Goal: Information Seeking & Learning: Learn about a topic

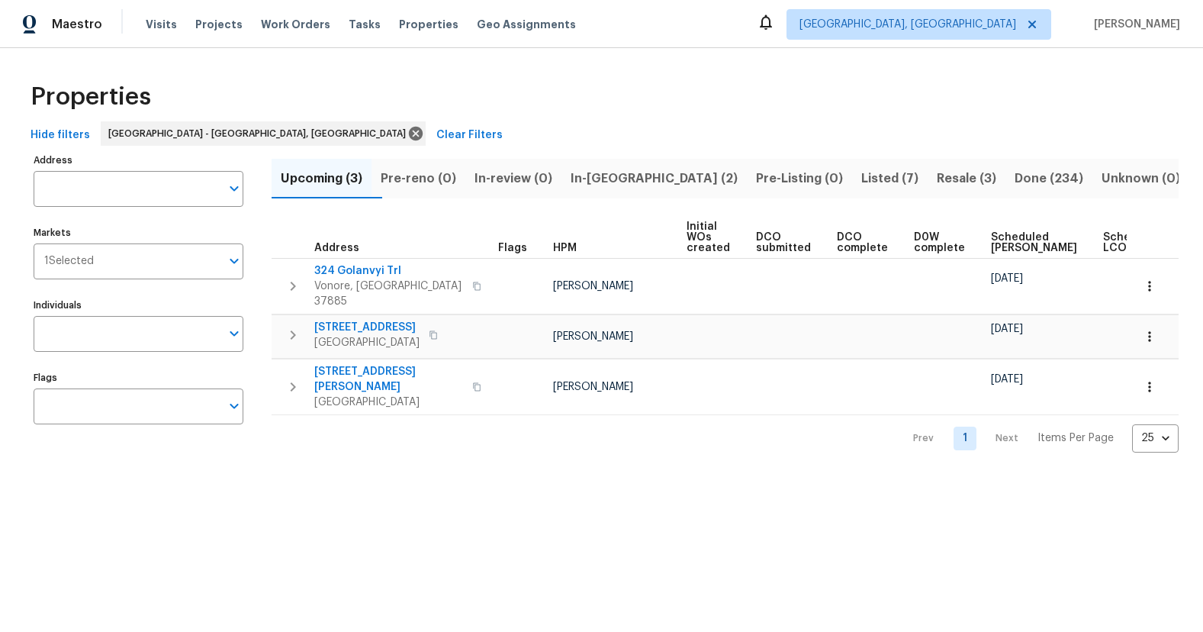
click at [861, 179] on span "Listed (7)" at bounding box center [889, 178] width 57 height 21
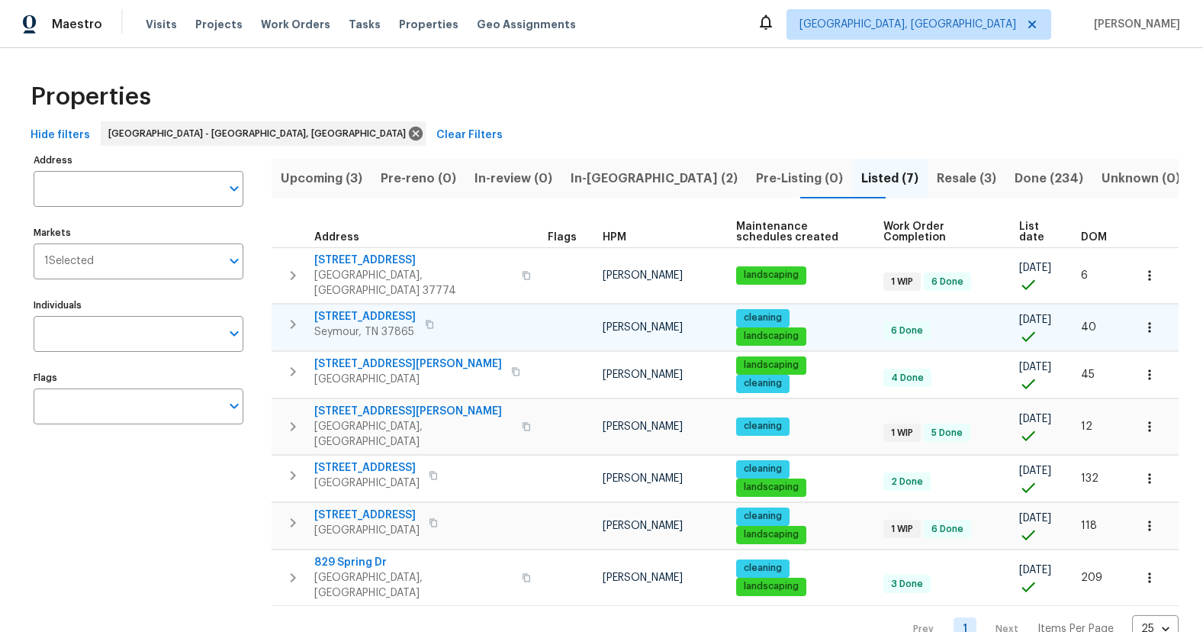
click at [396, 309] on span "[STREET_ADDRESS]" at bounding box center [364, 316] width 101 height 15
click at [151, 29] on span "Visits" at bounding box center [161, 24] width 31 height 15
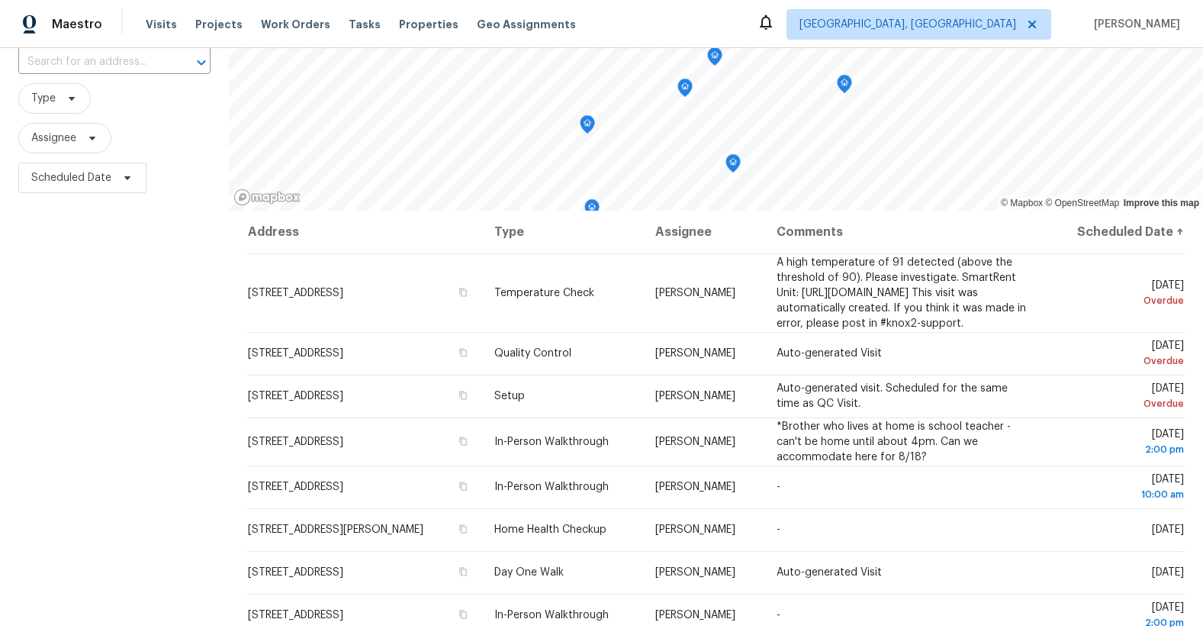
scroll to position [196, 0]
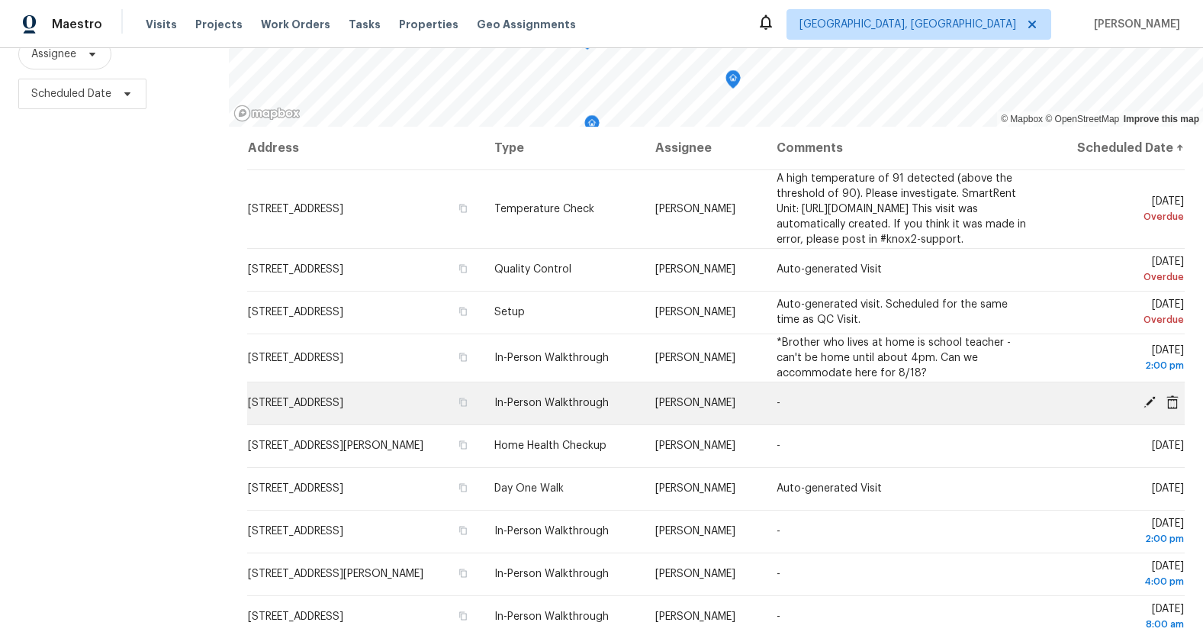
click at [287, 408] on span "819 Dowry Ln, Knoxville, TN 37919" at bounding box center [295, 402] width 95 height 11
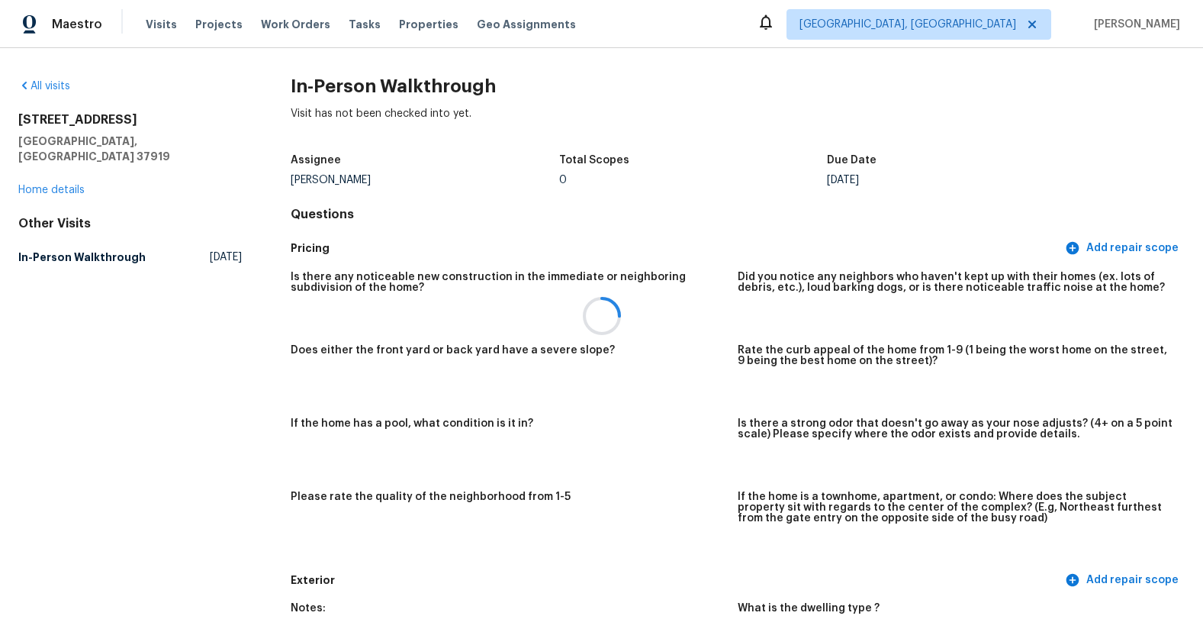
click at [72, 174] on div at bounding box center [601, 316] width 1203 height 632
click at [72, 169] on div at bounding box center [601, 316] width 1203 height 632
click at [66, 185] on link "Home details" at bounding box center [51, 190] width 66 height 11
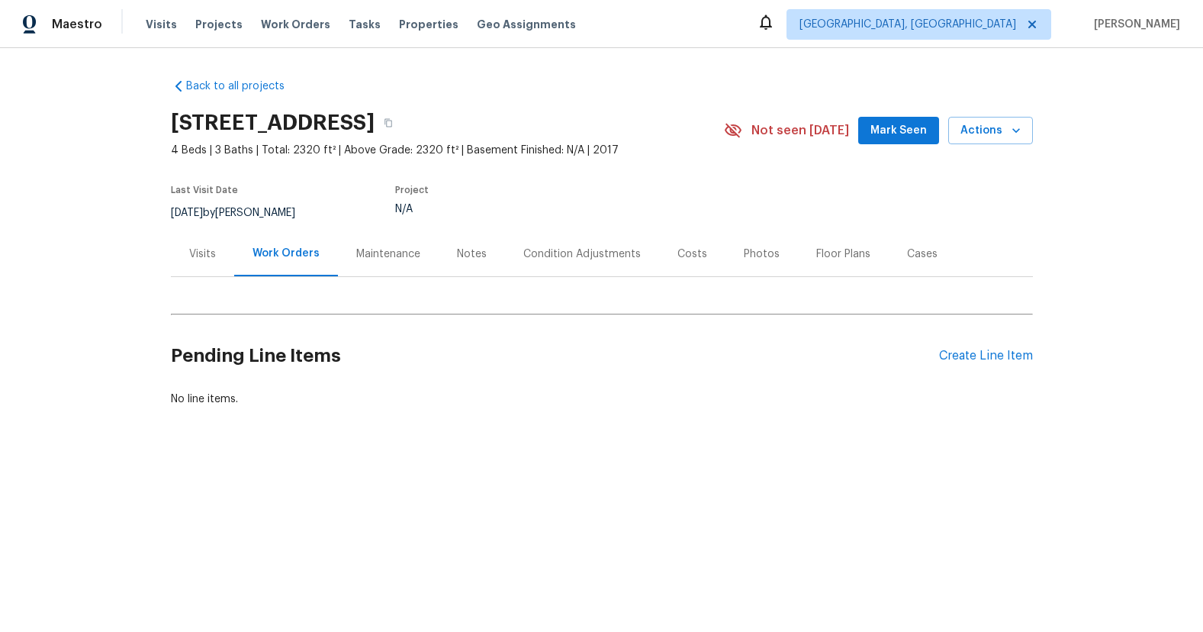
click at [199, 255] on div "Visits" at bounding box center [202, 253] width 27 height 15
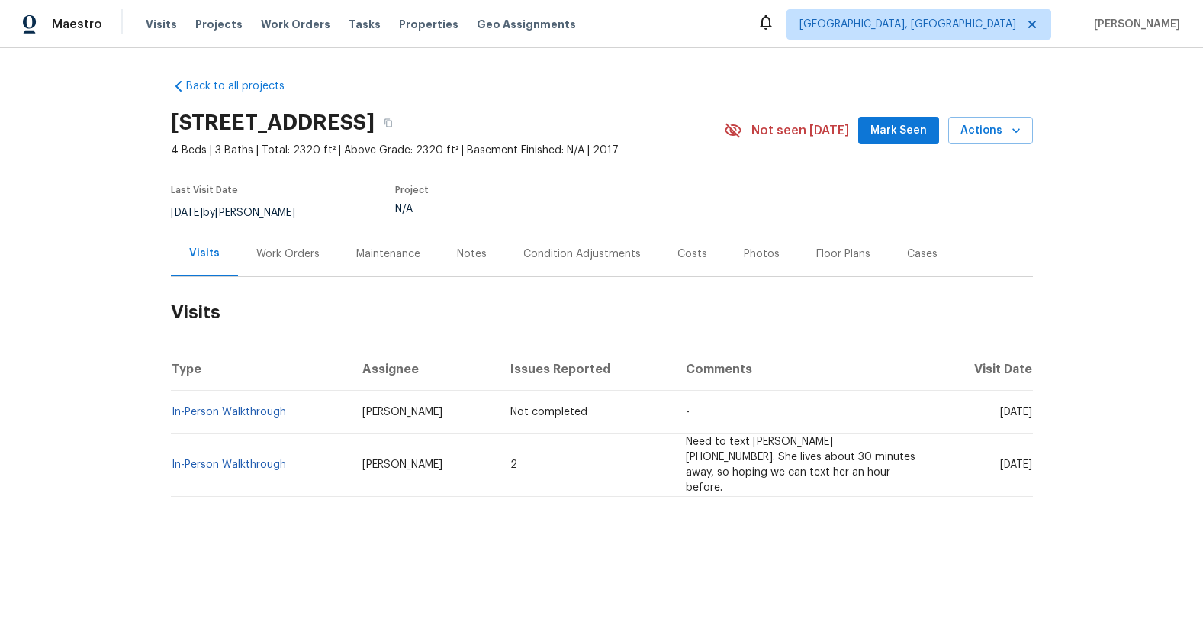
click at [253, 464] on td "In-Person Walkthrough" at bounding box center [261, 464] width 180 height 63
click at [252, 459] on link "In-Person Walkthrough" at bounding box center [229, 464] width 114 height 11
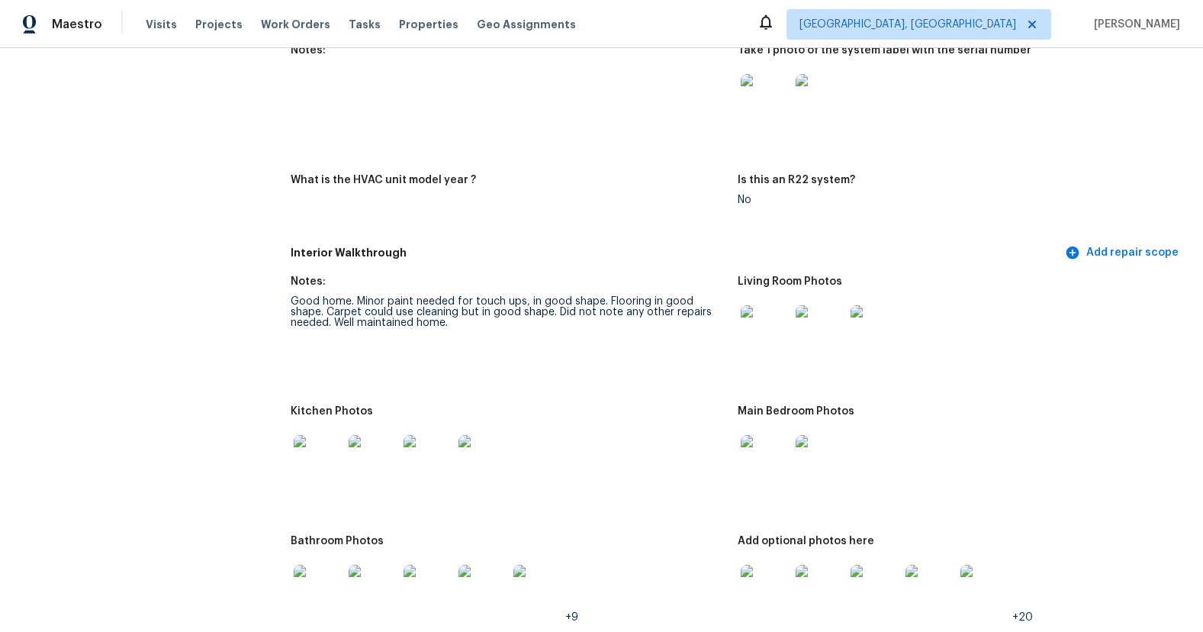
scroll to position [1423, 0]
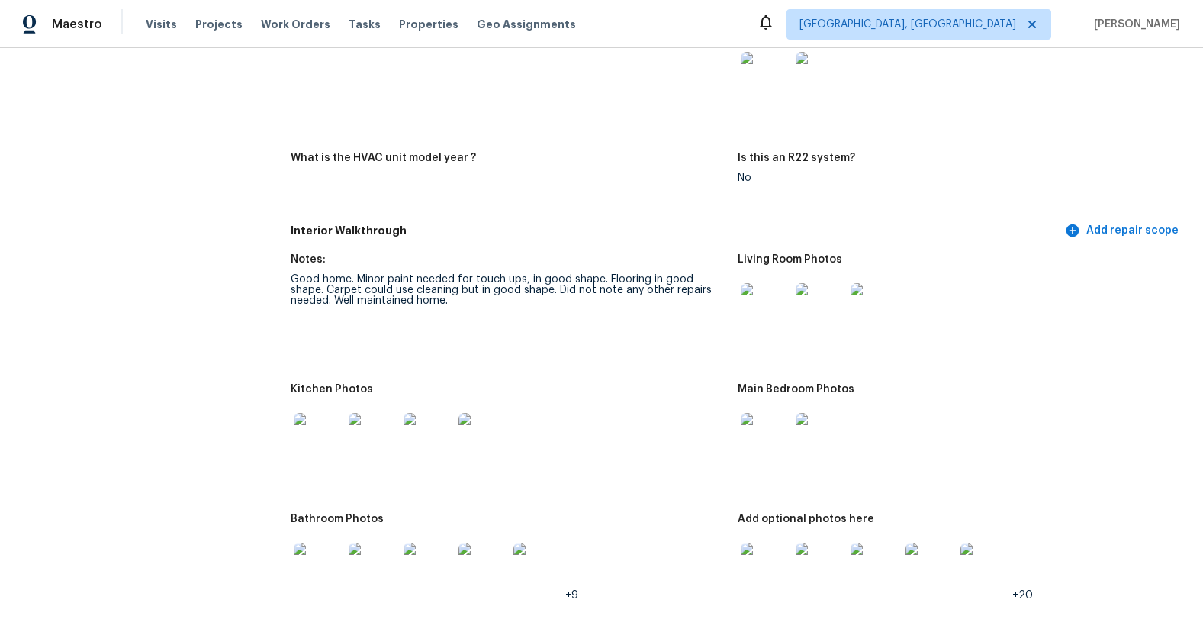
click at [761, 307] on img at bounding box center [765, 307] width 49 height 49
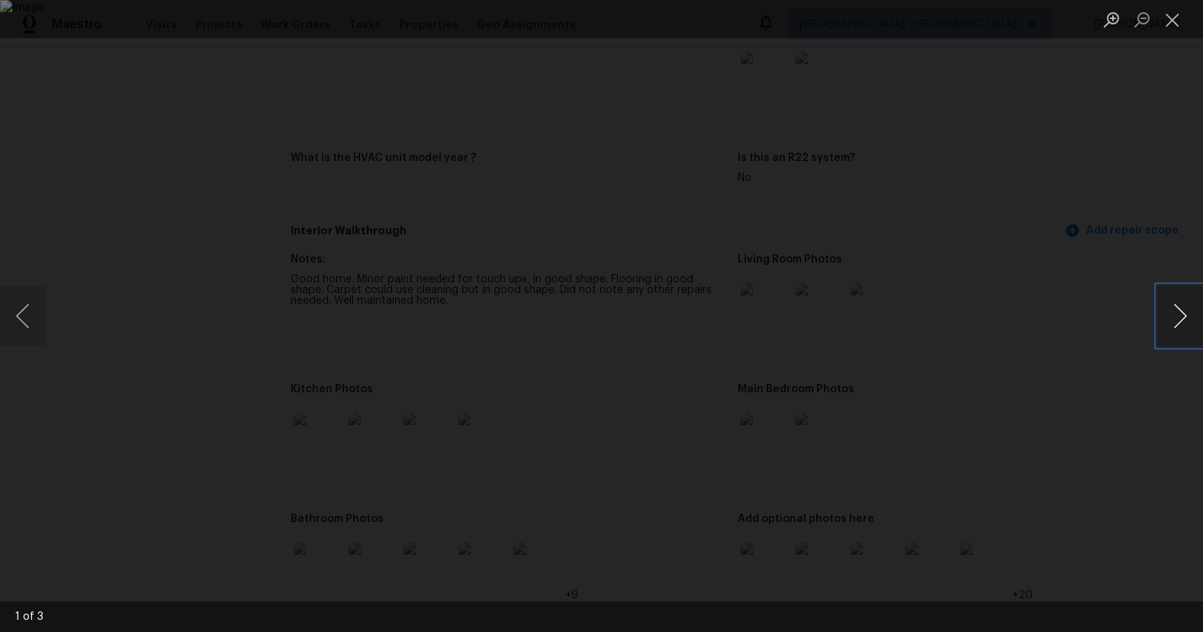
click at [1179, 318] on button "Next image" at bounding box center [1180, 315] width 46 height 61
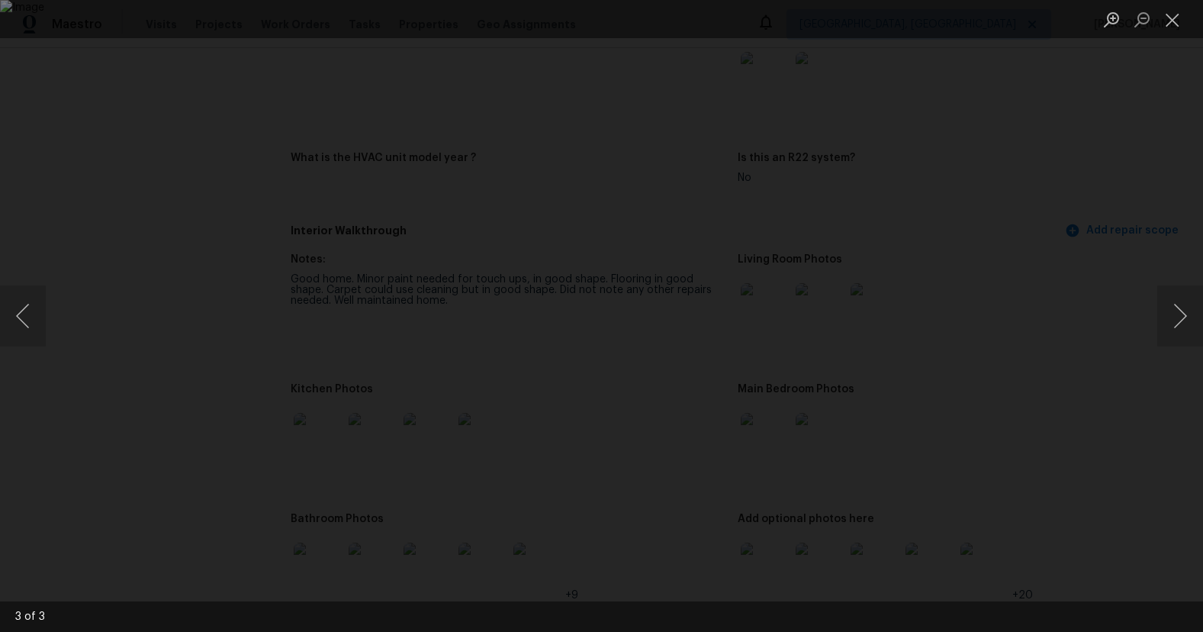
click at [1140, 270] on div "Lightbox" at bounding box center [601, 316] width 1203 height 632
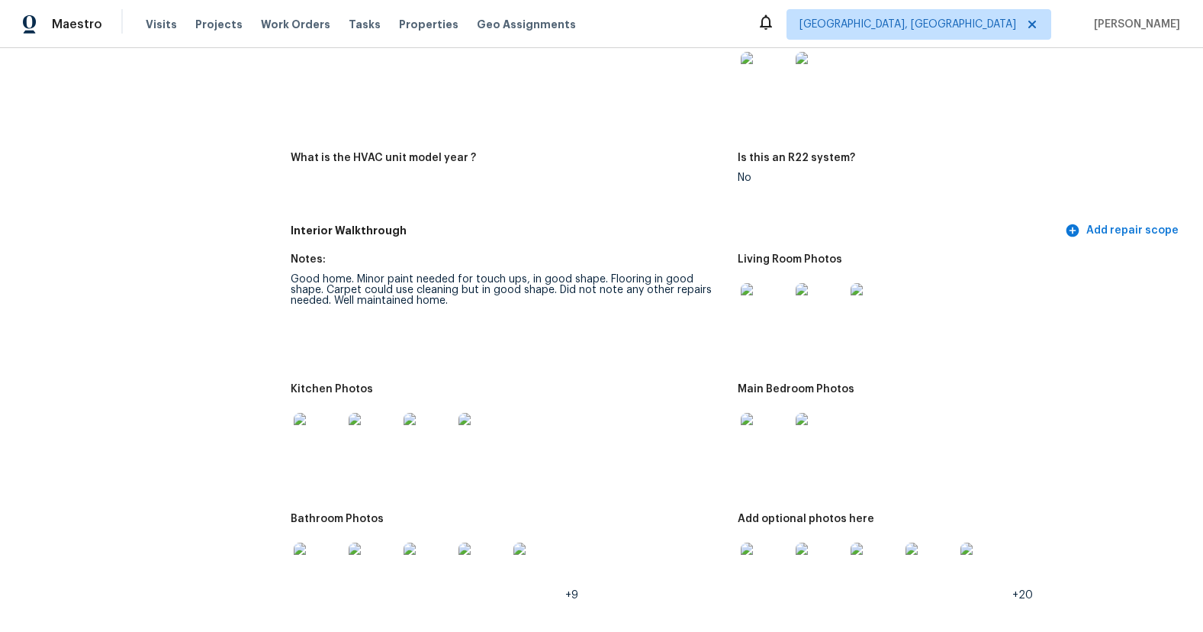
click at [314, 433] on img at bounding box center [318, 437] width 49 height 49
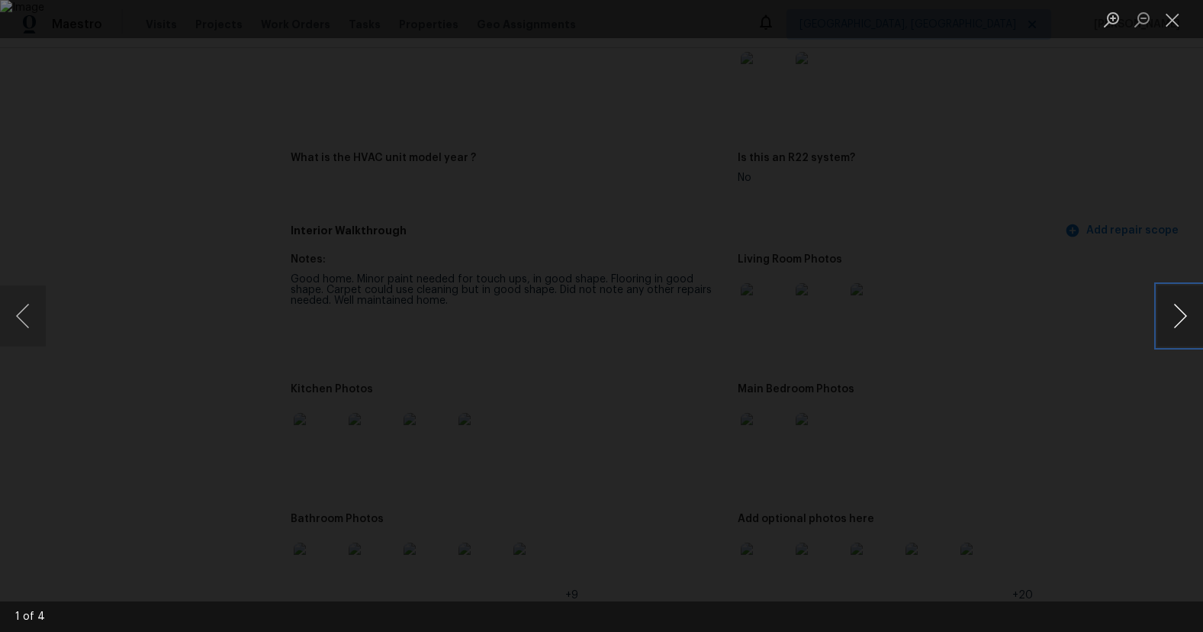
click at [1166, 322] on button "Next image" at bounding box center [1180, 315] width 46 height 61
click at [1167, 321] on button "Next image" at bounding box center [1180, 315] width 46 height 61
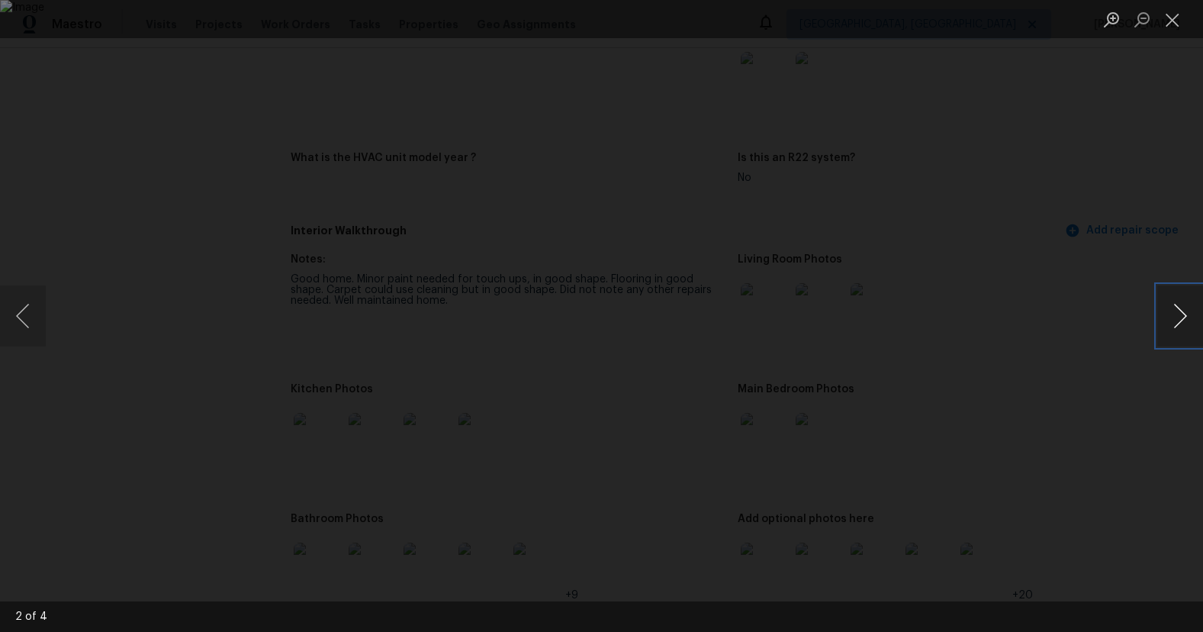
click at [1167, 321] on button "Next image" at bounding box center [1180, 315] width 46 height 61
click at [1138, 253] on div "Lightbox" at bounding box center [601, 316] width 1203 height 632
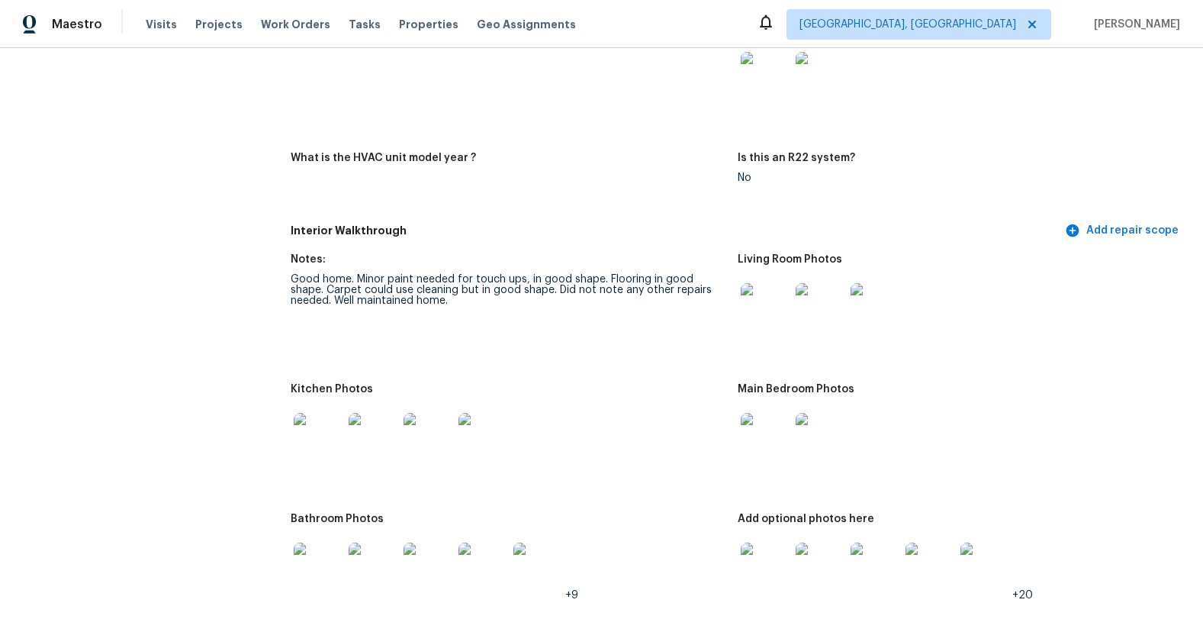
click at [762, 439] on img at bounding box center [765, 437] width 49 height 49
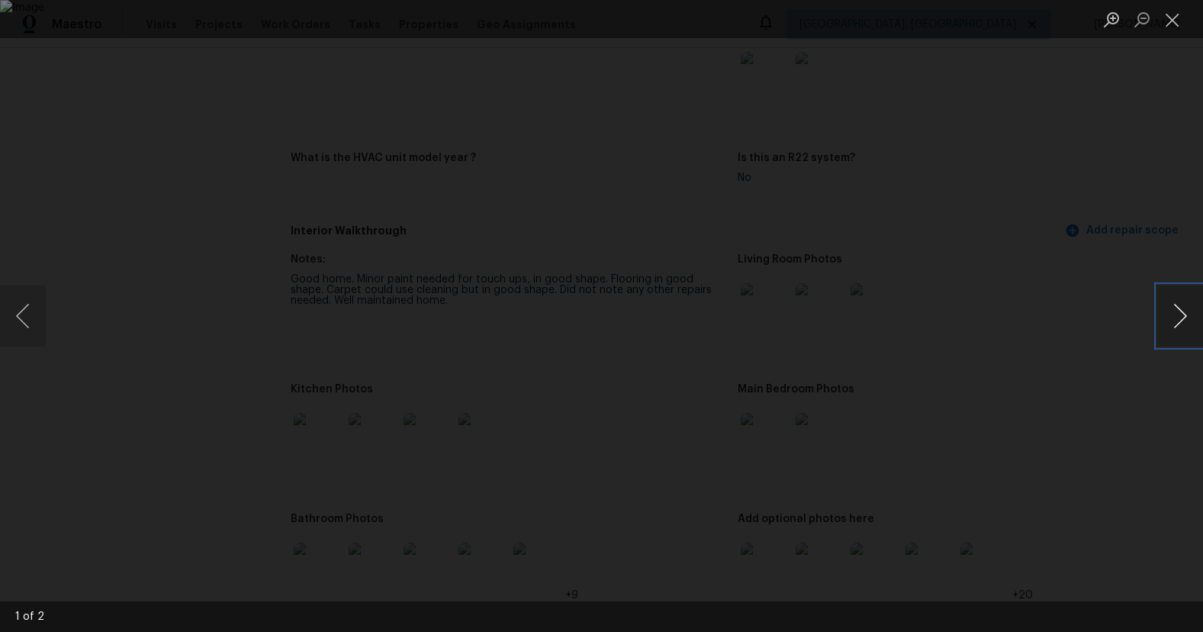
click at [1177, 317] on button "Next image" at bounding box center [1180, 315] width 46 height 61
click at [1117, 274] on div "Lightbox" at bounding box center [601, 316] width 1203 height 632
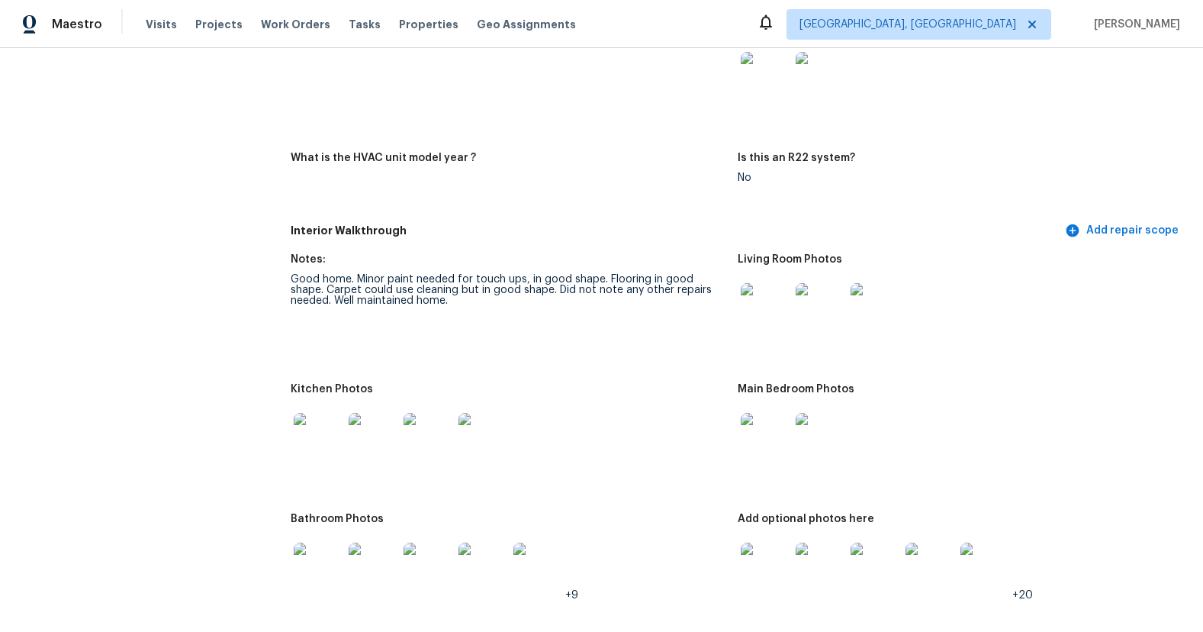
scroll to position [1554, 0]
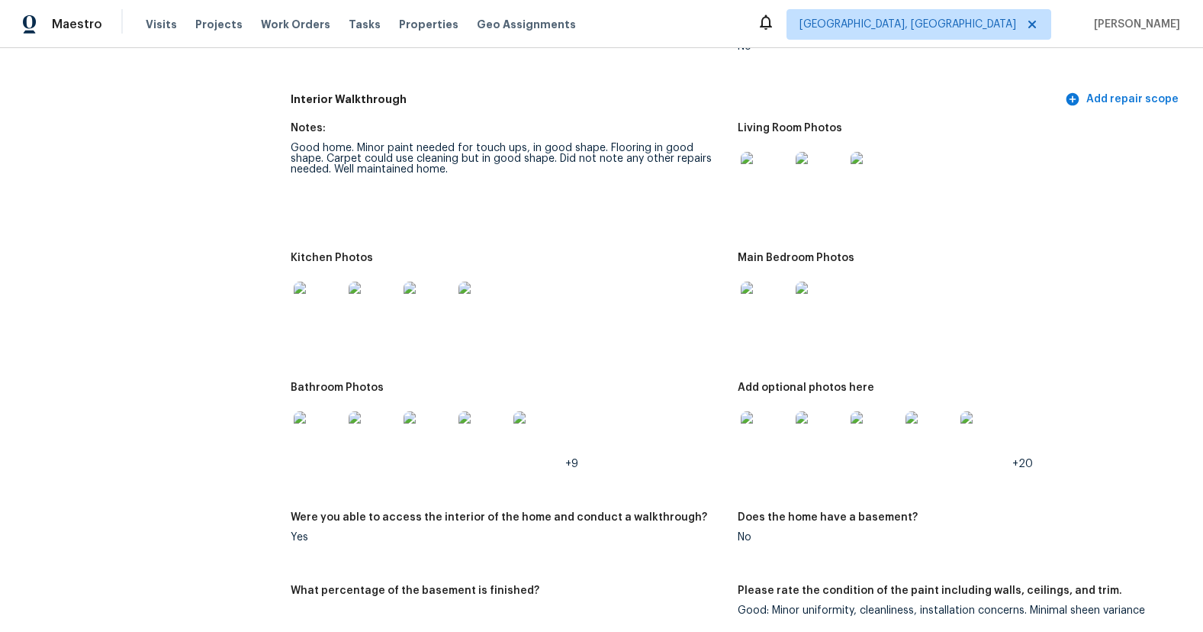
click at [330, 436] on img at bounding box center [318, 435] width 49 height 49
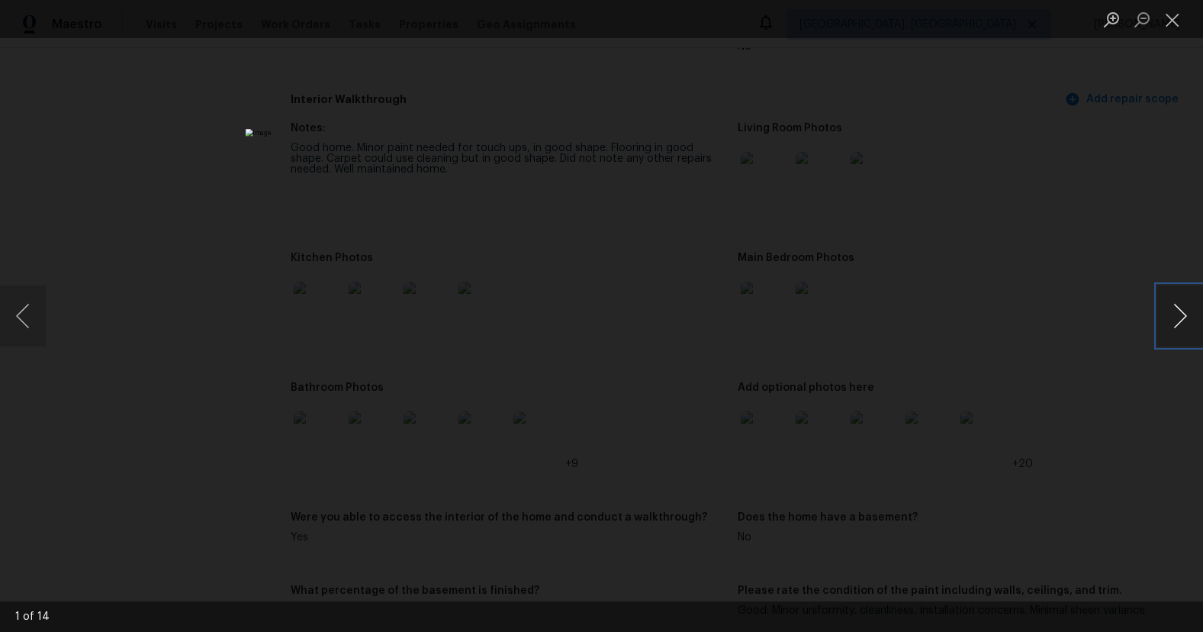
click at [1179, 308] on button "Next image" at bounding box center [1180, 315] width 46 height 61
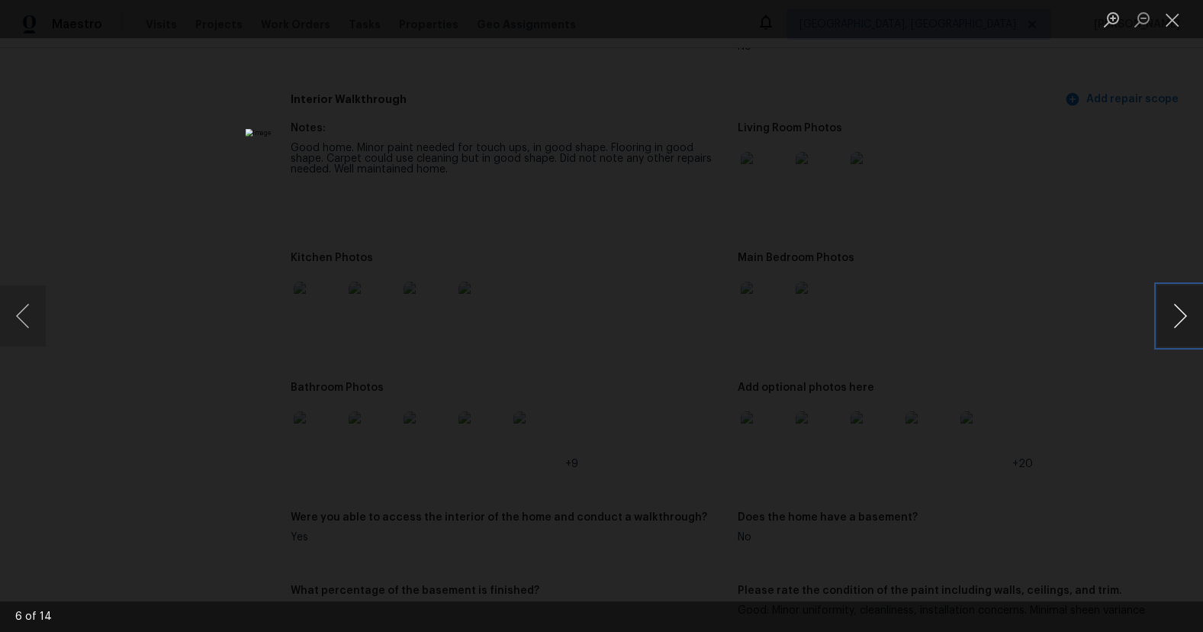
click at [1179, 308] on button "Next image" at bounding box center [1180, 315] width 46 height 61
click at [1088, 299] on div "Lightbox" at bounding box center [601, 316] width 1203 height 632
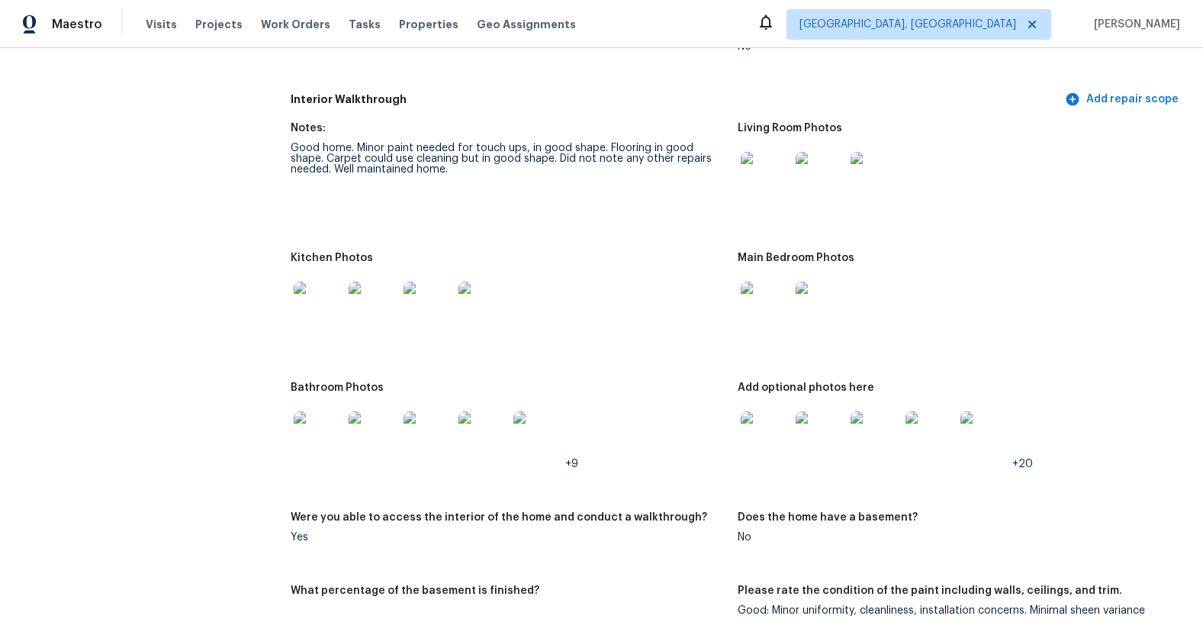
click at [760, 434] on img at bounding box center [765, 435] width 49 height 49
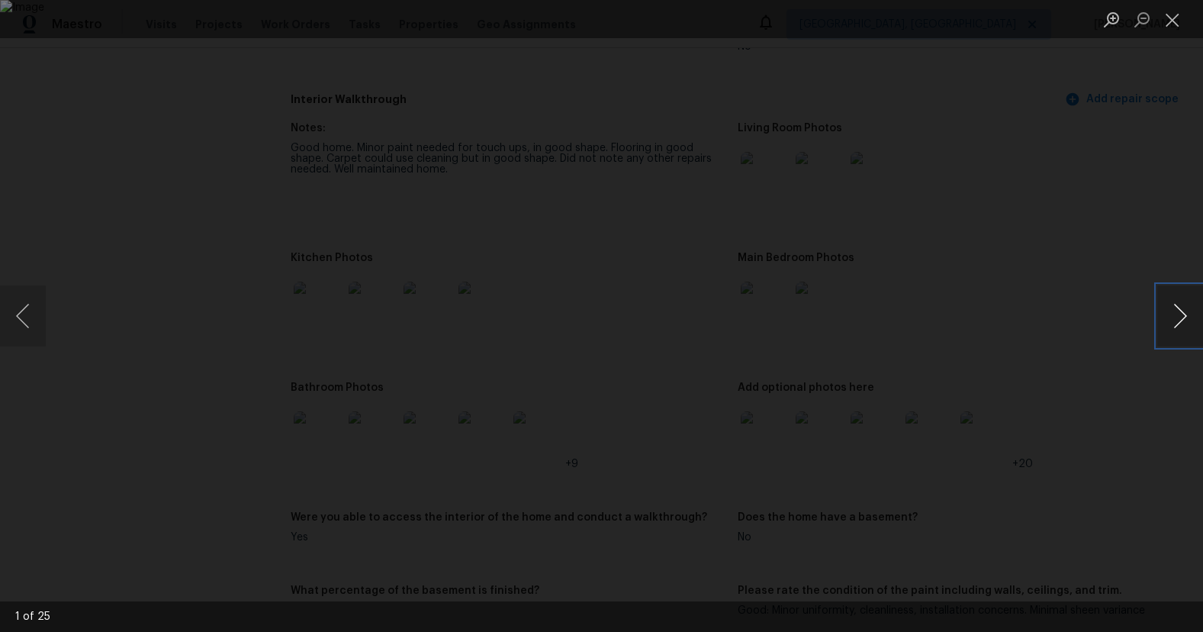
click at [1179, 307] on button "Next image" at bounding box center [1180, 315] width 46 height 61
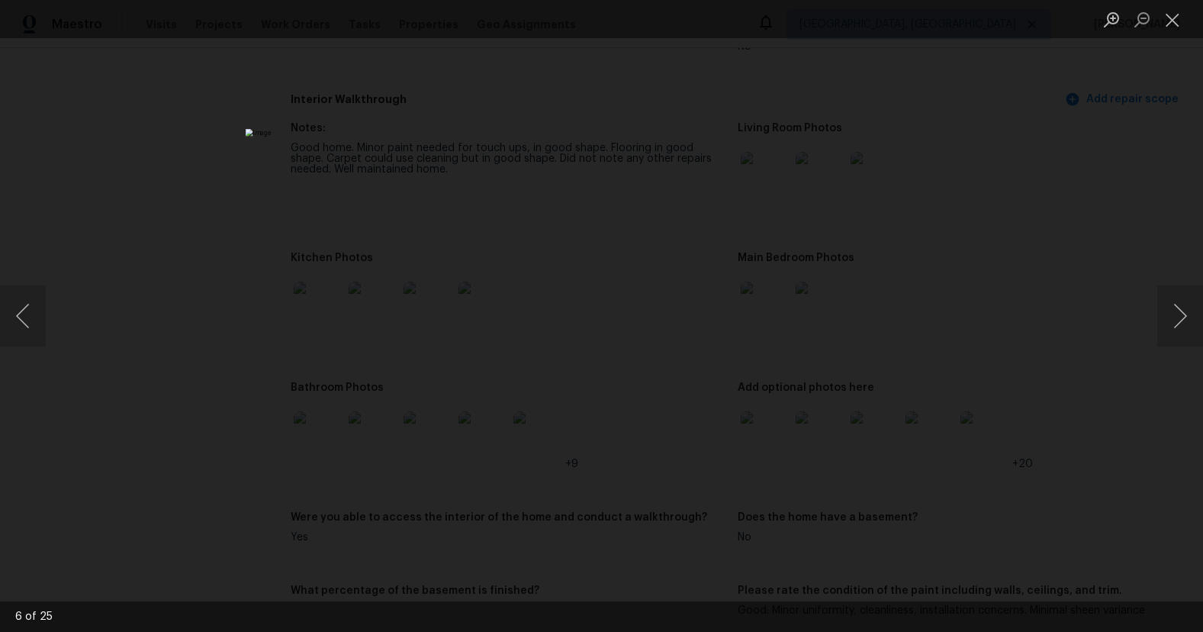
click at [1071, 209] on div "Lightbox" at bounding box center [601, 316] width 1203 height 632
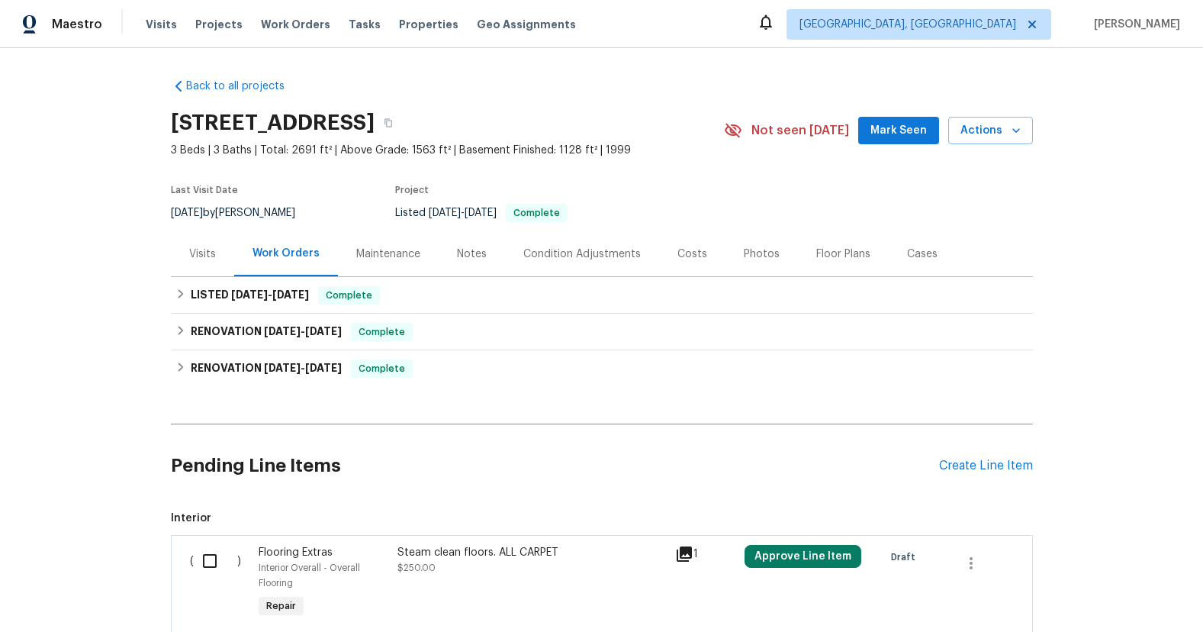
click at [209, 256] on div "Visits" at bounding box center [202, 253] width 27 height 15
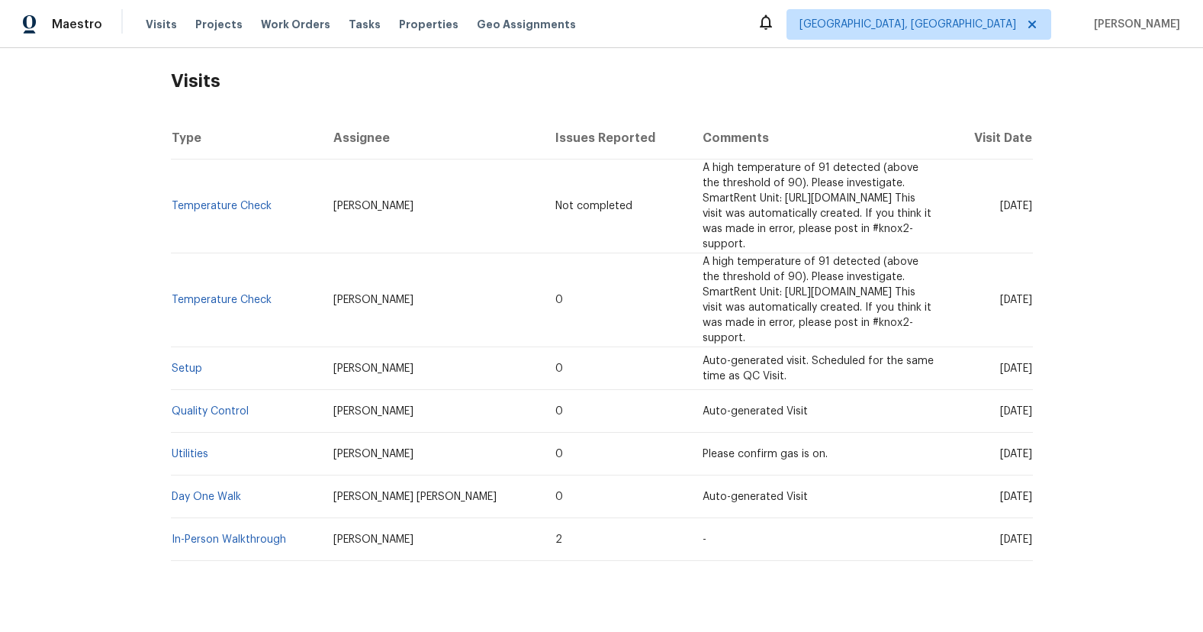
scroll to position [233, 0]
click at [249, 532] on link "In-Person Walkthrough" at bounding box center [229, 537] width 114 height 11
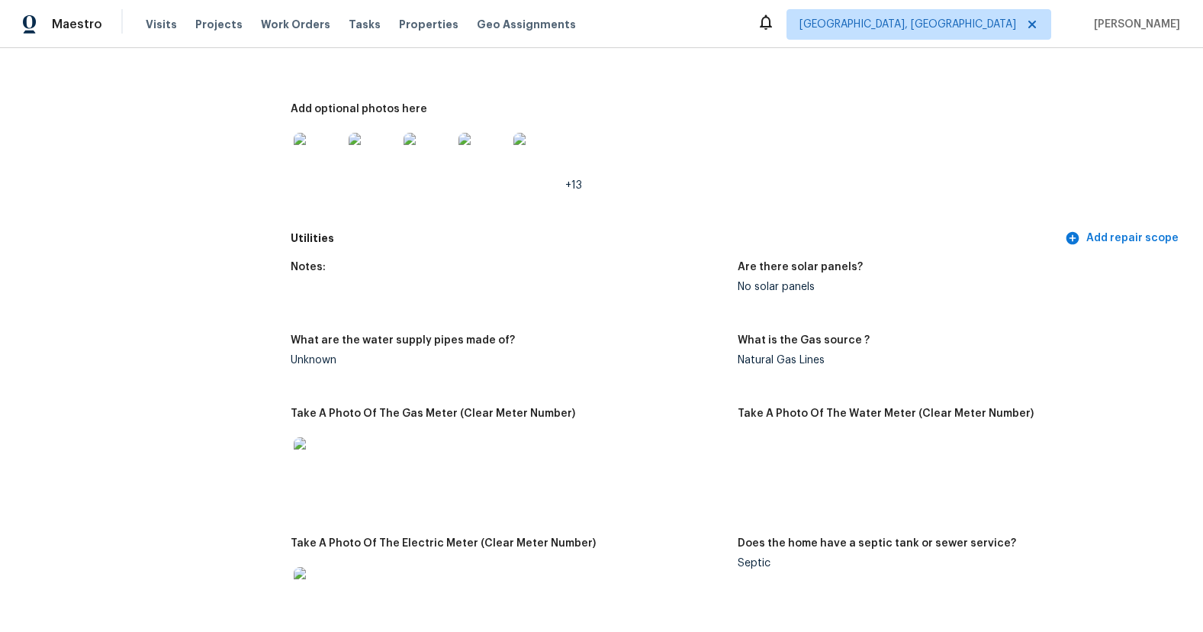
scroll to position [2681, 0]
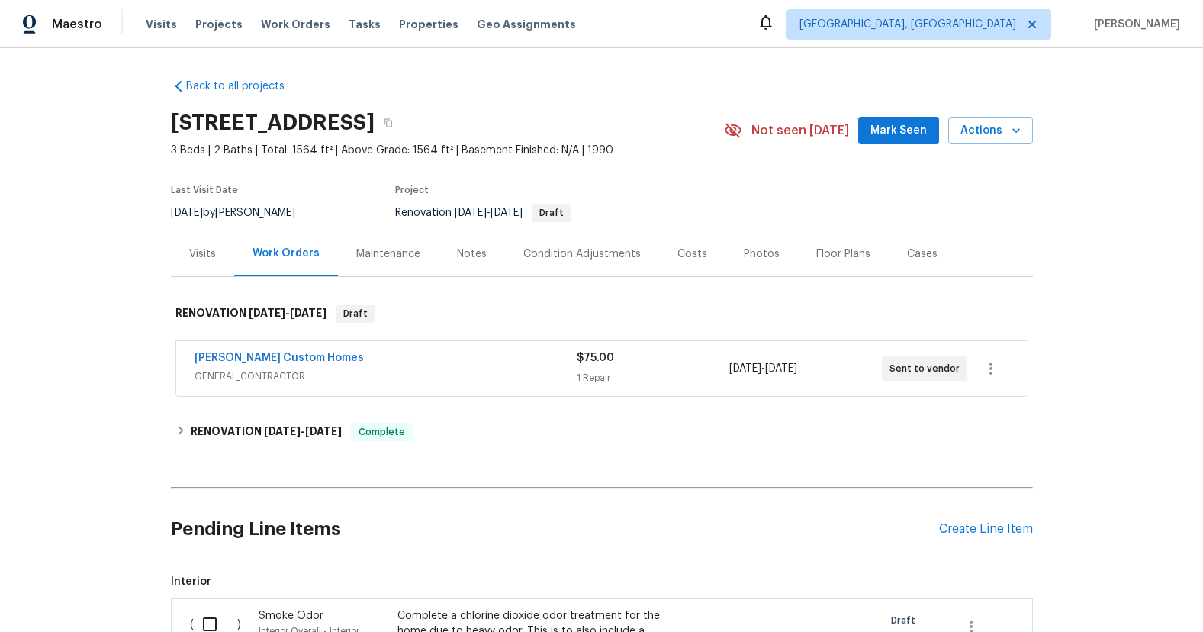
scroll to position [87, 0]
